Goal: Check status: Check status

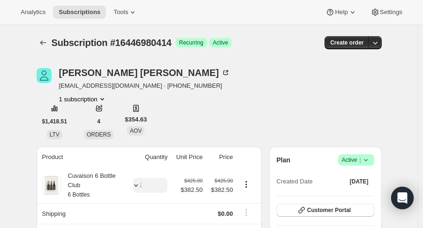
click at [104, 100] on icon "Product actions" at bounding box center [102, 98] width 9 height 9
click at [311, 210] on span "Customer Portal" at bounding box center [329, 210] width 44 height 8
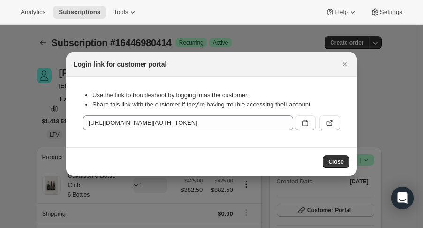
click at [331, 123] on icon ":rcd:" at bounding box center [329, 122] width 9 height 9
click at [351, 68] on div "Login link for customer portal" at bounding box center [211, 64] width 291 height 25
click at [342, 68] on icon "Close" at bounding box center [344, 64] width 9 height 9
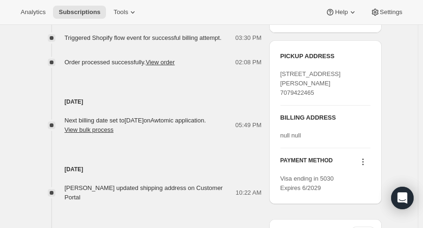
scroll to position [110, 0]
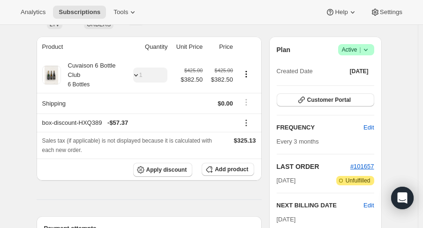
click at [367, 98] on button "Customer Portal" at bounding box center [326, 99] width 98 height 13
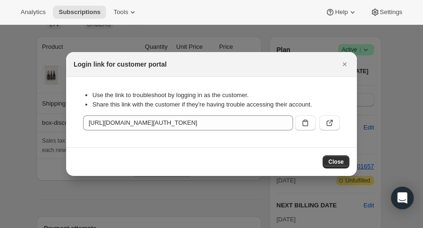
click at [340, 120] on button ":rcd:" at bounding box center [329, 122] width 21 height 15
click at [348, 66] on icon "Close" at bounding box center [344, 64] width 9 height 9
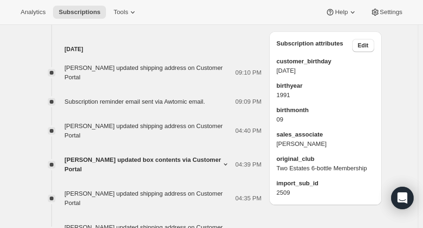
scroll to position [649, 0]
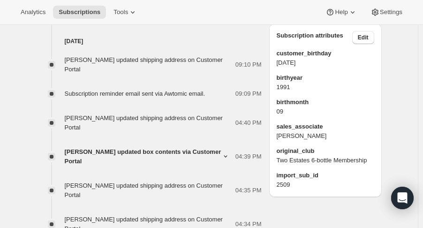
click at [364, 41] on span "Edit" at bounding box center [363, 38] width 11 height 8
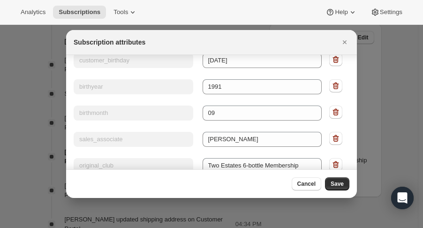
scroll to position [0, 0]
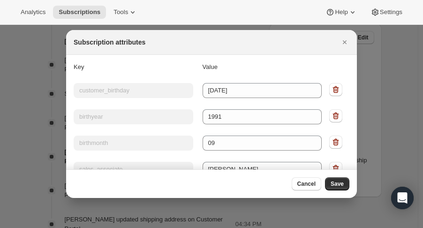
click at [344, 40] on icon "Close" at bounding box center [344, 42] width 9 height 9
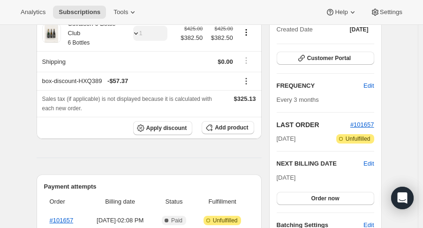
scroll to position [151, 0]
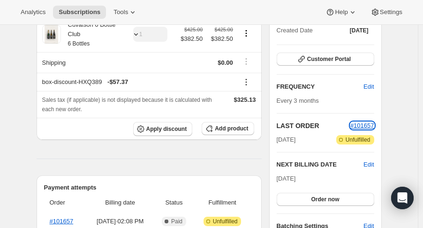
click at [372, 122] on span "#101657" at bounding box center [362, 125] width 24 height 7
click at [349, 15] on icon at bounding box center [352, 12] width 9 height 9
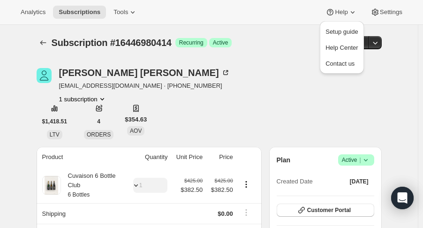
click at [193, 106] on div "Cody Laverdiere laverdieretaylor@gmail.com · +17756911321 1 subscription $1,418…" at bounding box center [209, 103] width 345 height 71
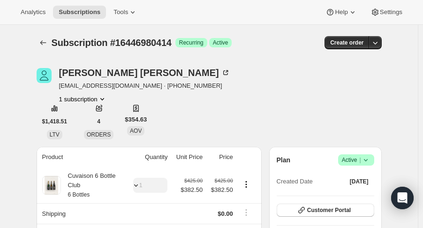
click at [154, 60] on div "Subscription #16446980414. This page is ready Subscription #16446980414 Success…" at bounding box center [209, 43] width 345 height 36
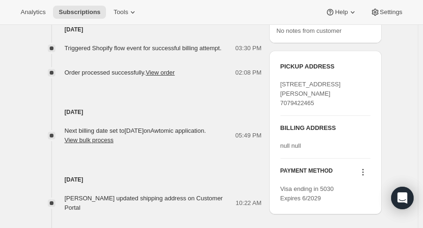
scroll to position [444, 0]
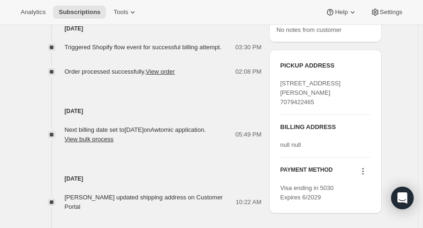
click at [320, 106] on span "[STREET_ADDRESS][PERSON_NAME] 7079422465" at bounding box center [311, 93] width 61 height 26
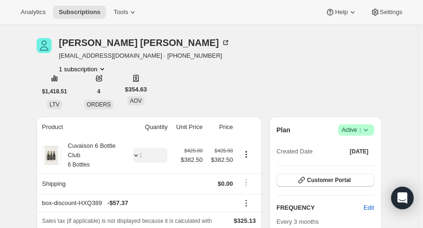
scroll to position [27, 0]
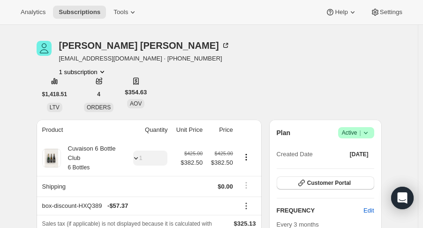
click at [118, 42] on div "Cody Laverdiere" at bounding box center [144, 45] width 171 height 9
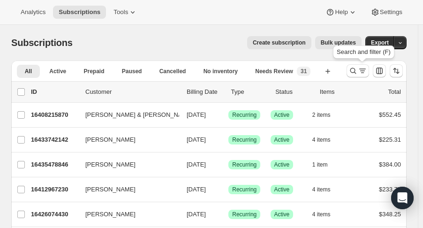
click at [353, 74] on button "Search and filter results" at bounding box center [358, 70] width 23 height 13
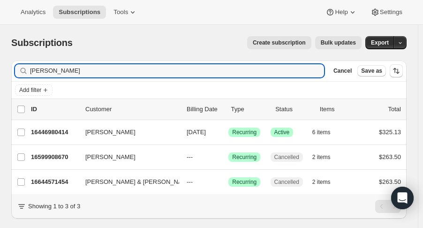
type input "[PERSON_NAME]"
click at [56, 131] on p "16446980414" at bounding box center [54, 132] width 47 height 9
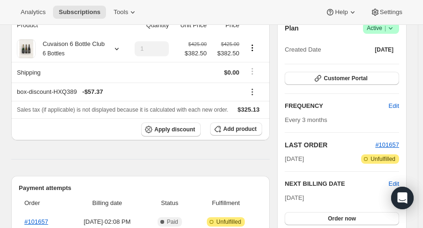
scroll to position [95, 0]
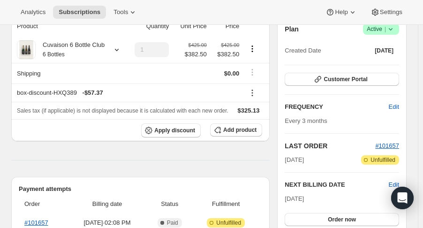
click at [216, 160] on hr at bounding box center [140, 160] width 259 height 0
click at [43, 220] on link "#101657" at bounding box center [36, 222] width 24 height 7
